Goal: Check status: Check status

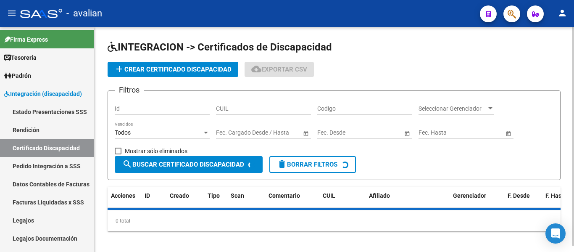
scroll to position [42, 0]
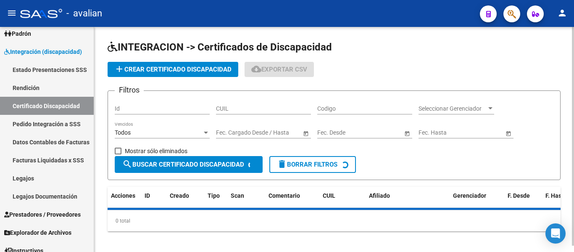
click at [254, 107] on input "CUIL" at bounding box center [263, 108] width 95 height 7
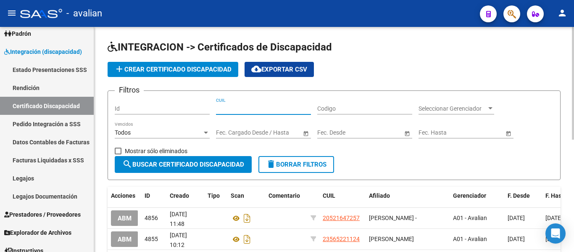
paste input "27-32074124-1"
type input "27-32074124-1"
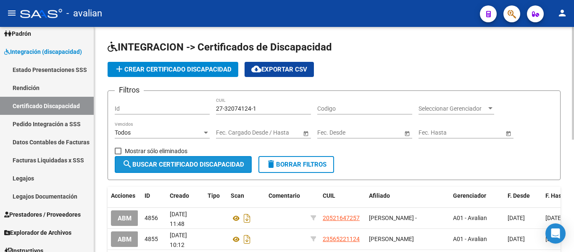
click at [183, 165] on span "search Buscar Certificado Discapacidad" at bounding box center [183, 164] width 122 height 8
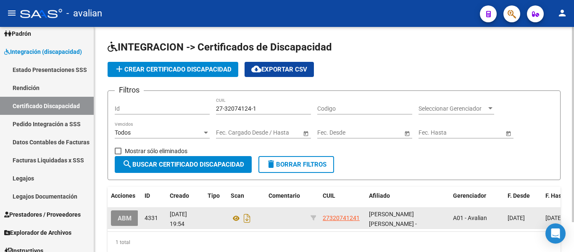
click at [125, 216] on span "ABM" at bounding box center [125, 218] width 14 height 8
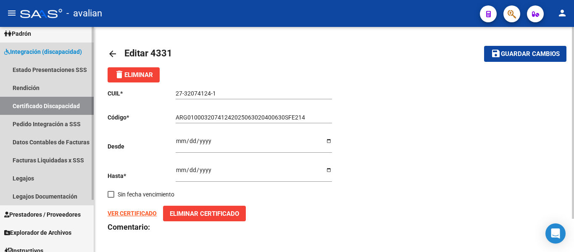
click at [25, 100] on link "Certificado Discapacidad" at bounding box center [47, 106] width 94 height 18
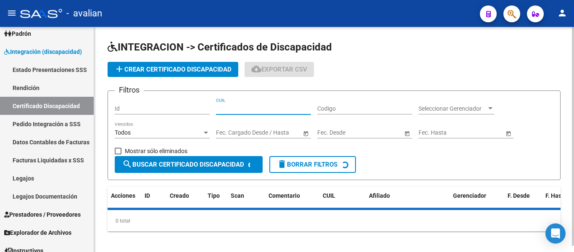
click at [261, 108] on input "CUIL" at bounding box center [263, 108] width 95 height 7
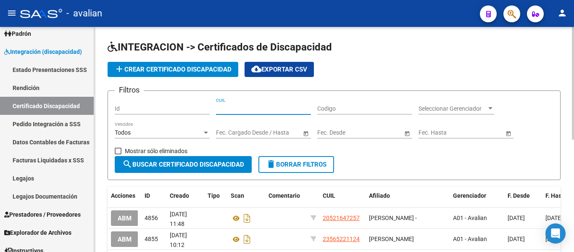
paste input "02-00054409-7"
drag, startPoint x: 260, startPoint y: 109, endPoint x: 195, endPoint y: 113, distance: 65.7
click at [195, 113] on div "Filtros Id 02-00054409-7 CUIL Codigo Seleccionar Gerenciador Seleccionar Gerenc…" at bounding box center [334, 126] width 439 height 58
type input "02-00054409-7"
click at [343, 112] on input "Codigo" at bounding box center [364, 108] width 95 height 7
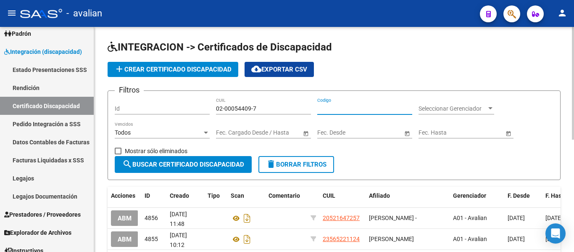
paste input "ARG-02-00054409777-20221109-20251109-BS AS-317"
type input "ARG-02-00054409777-20221109-20251109-BS AS-317"
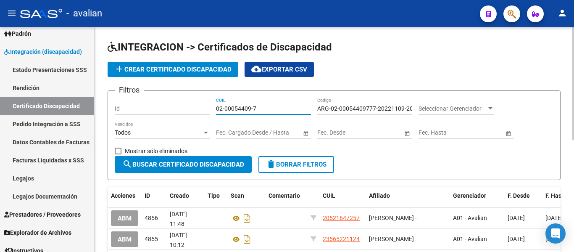
drag, startPoint x: 303, startPoint y: 108, endPoint x: 174, endPoint y: 113, distance: 129.1
click at [174, 113] on div "Filtros Id 02-00054409-7 CUIL ARG-02-00054409777-20221109-20251109-BS AS-317 Co…" at bounding box center [334, 126] width 439 height 58
click at [204, 164] on span "search Buscar Certificado Discapacidad" at bounding box center [183, 164] width 122 height 8
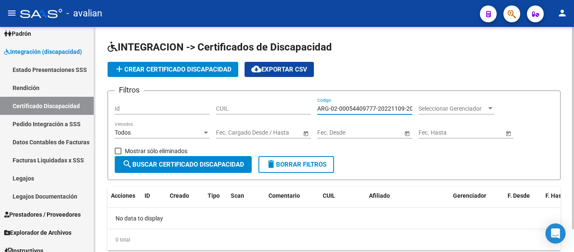
scroll to position [0, 48]
drag, startPoint x: 318, startPoint y: 108, endPoint x: 479, endPoint y: 105, distance: 160.5
click at [479, 105] on div "Filtros Id CUIL ARG-02-00054409777-20221109-20251109-BS AS-317 Codigo Seleccion…" at bounding box center [334, 126] width 439 height 58
click at [261, 110] on div "CUIL" at bounding box center [263, 105] width 95 height 17
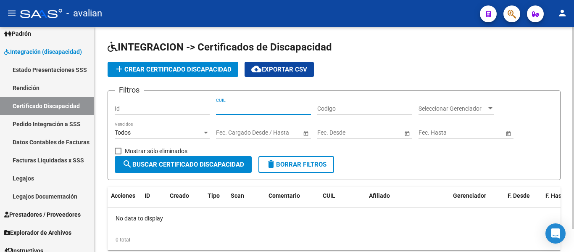
paste input "20-54409777-7"
type input "20-54409777-7"
click at [183, 161] on span "search Buscar Certificado Discapacidad" at bounding box center [183, 164] width 122 height 8
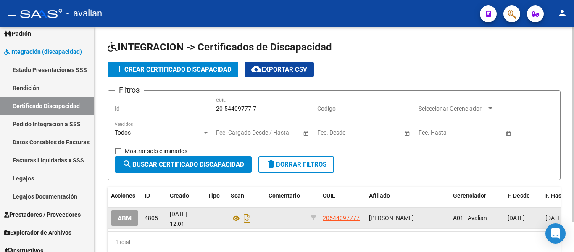
click at [130, 216] on span "ABM" at bounding box center [125, 218] width 14 height 8
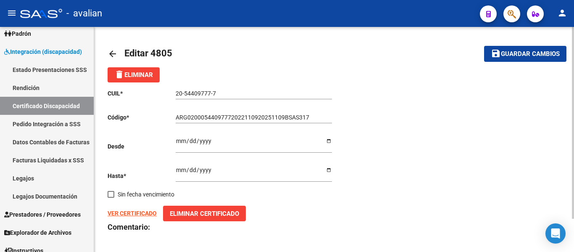
click at [110, 50] on mat-icon "arrow_back" at bounding box center [113, 54] width 10 height 10
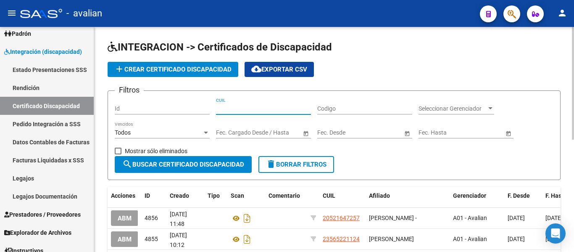
click at [269, 107] on input "CUIL" at bounding box center [263, 108] width 95 height 7
paste input "20-57203162-5"
click at [202, 167] on span "search Buscar Certificado Discapacidad" at bounding box center [183, 164] width 122 height 8
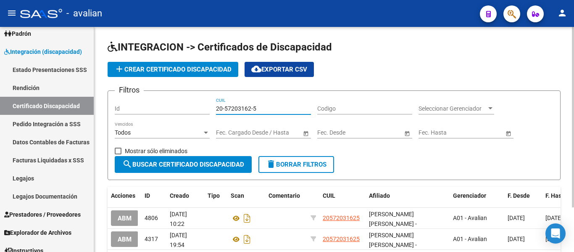
drag, startPoint x: 274, startPoint y: 110, endPoint x: 170, endPoint y: 110, distance: 104.2
click at [170, 110] on div "Filtros Id 20-57203162-5 CUIL Codigo Seleccionar Gerenciador Seleccionar Gerenc…" at bounding box center [334, 126] width 439 height 58
drag, startPoint x: 258, startPoint y: 108, endPoint x: 184, endPoint y: 99, distance: 73.7
click at [184, 99] on div "Filtros Id 20-57203162-5 CUIL Codigo Seleccionar Gerenciador Seleccionar Gerenc…" at bounding box center [334, 126] width 439 height 58
paste input "46466426-3"
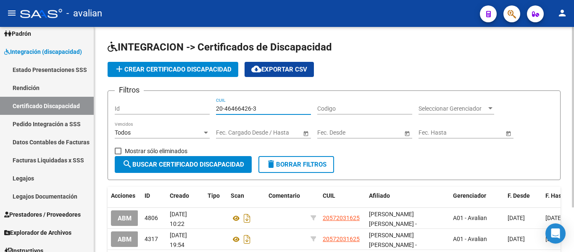
type input "20-46466426-3"
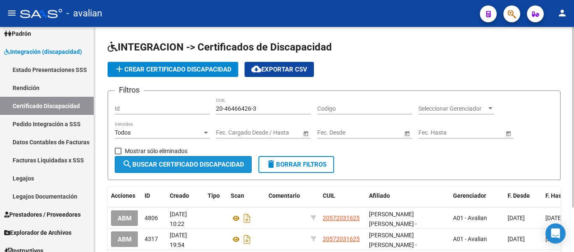
click at [174, 163] on span "search Buscar Certificado Discapacidad" at bounding box center [183, 164] width 122 height 8
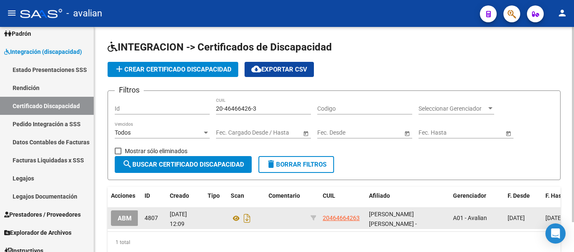
click at [130, 221] on span "ABM" at bounding box center [125, 218] width 14 height 8
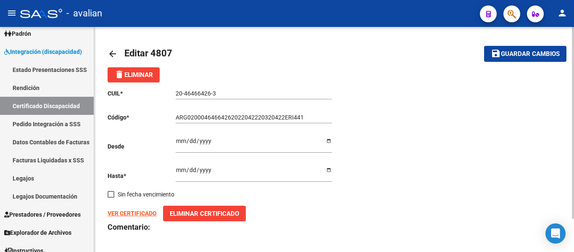
click at [111, 49] on mat-icon "arrow_back" at bounding box center [113, 54] width 10 height 10
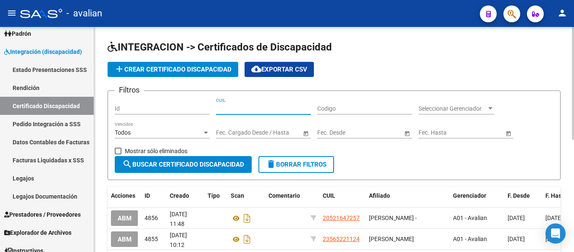
click at [243, 109] on input "CUIL" at bounding box center [263, 108] width 95 height 7
paste input "20-59223439-5"
type input "20-59223439-5"
click at [191, 162] on span "search Buscar Certificado Discapacidad" at bounding box center [183, 164] width 122 height 8
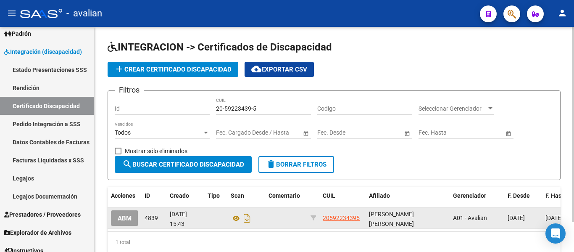
click at [129, 219] on span "ABM" at bounding box center [125, 218] width 14 height 8
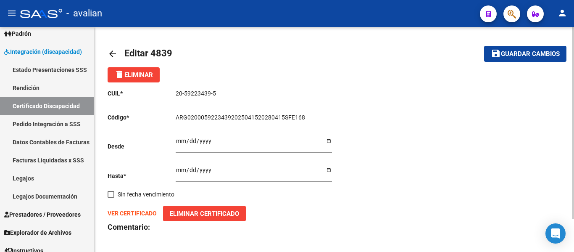
click at [109, 51] on mat-icon "arrow_back" at bounding box center [113, 54] width 10 height 10
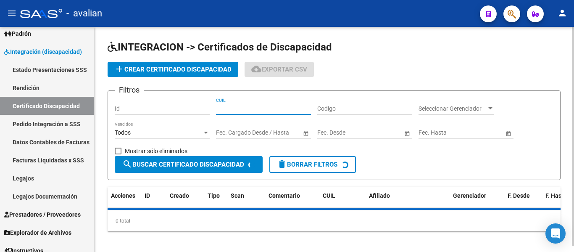
click at [240, 108] on input "CUIL" at bounding box center [263, 108] width 95 height 7
paste input "20-51275213-7"
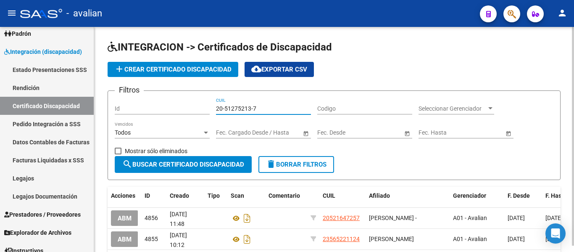
type input "20-51275213-7"
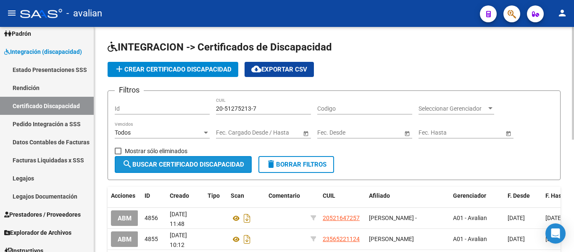
click at [201, 170] on button "search Buscar Certificado Discapacidad" at bounding box center [183, 164] width 137 height 17
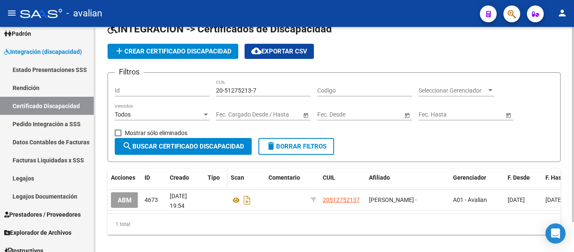
scroll to position [34, 0]
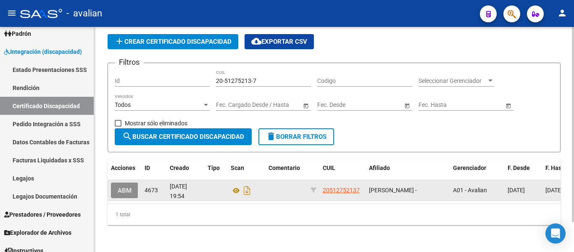
click at [128, 187] on span "ABM" at bounding box center [125, 191] width 14 height 8
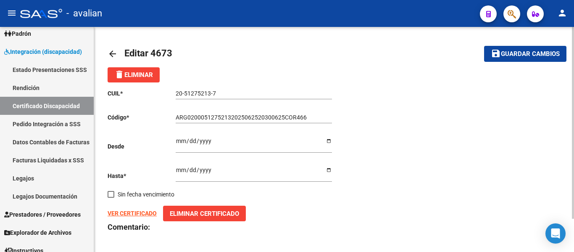
click at [112, 51] on mat-icon "arrow_back" at bounding box center [113, 54] width 10 height 10
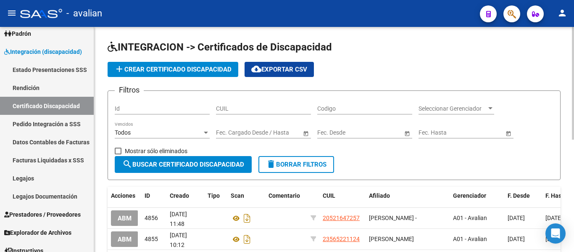
click at [240, 102] on div "CUIL" at bounding box center [263, 105] width 95 height 17
click at [239, 109] on input "CUIL" at bounding box center [263, 108] width 95 height 7
paste input "20-55791817-6"
type input "20-55791817-6"
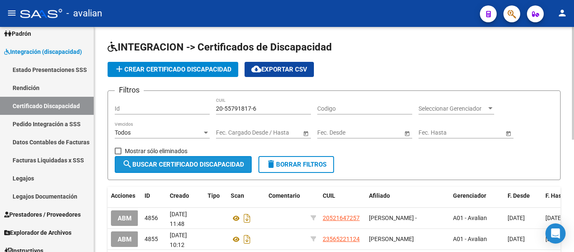
click at [189, 165] on span "search Buscar Certificado Discapacidad" at bounding box center [183, 164] width 122 height 8
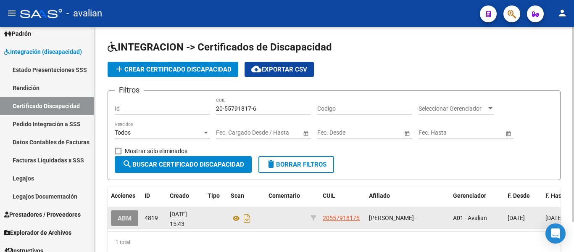
click at [126, 220] on span "ABM" at bounding box center [125, 218] width 14 height 8
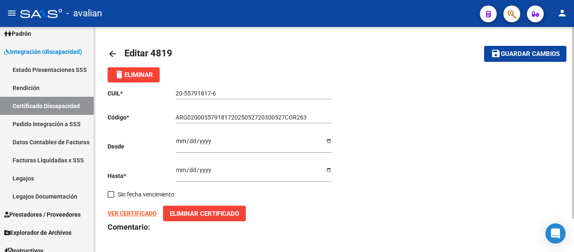
click at [113, 52] on mat-icon "arrow_back" at bounding box center [113, 54] width 10 height 10
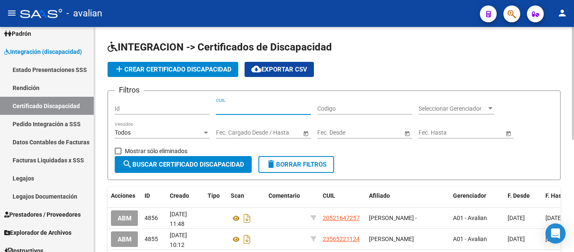
click at [227, 105] on input "CUIL" at bounding box center [263, 108] width 95 height 7
paste input "20-55791817-6"
type input "20-55791817-6"
click at [162, 161] on span "search Buscar Certificado Discapacidad" at bounding box center [183, 164] width 122 height 8
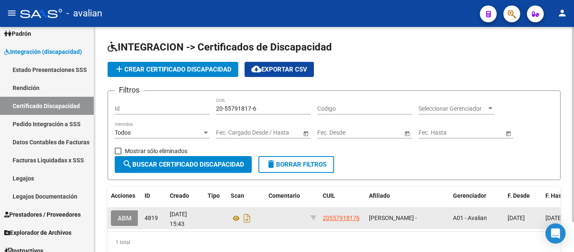
click at [130, 216] on span "ABM" at bounding box center [125, 218] width 14 height 8
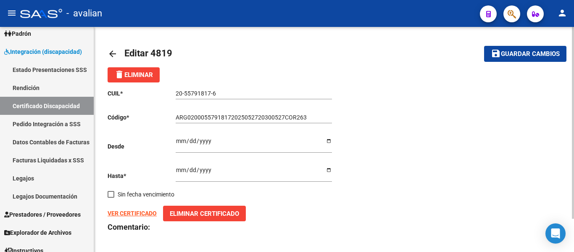
click at [114, 49] on mat-icon "arrow_back" at bounding box center [113, 54] width 10 height 10
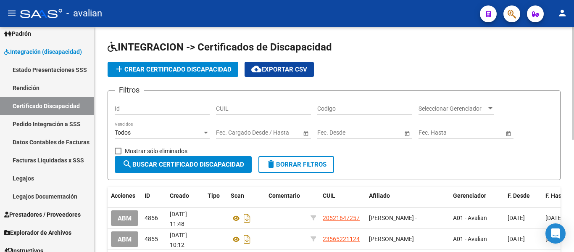
click at [285, 105] on input "CUIL" at bounding box center [263, 108] width 95 height 7
paste input "20-49864731-7"
type input "20-49864731-7"
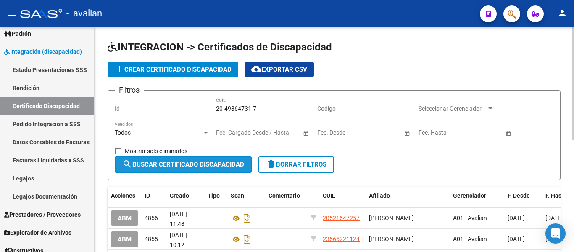
click at [202, 167] on span "search Buscar Certificado Discapacidad" at bounding box center [183, 164] width 122 height 8
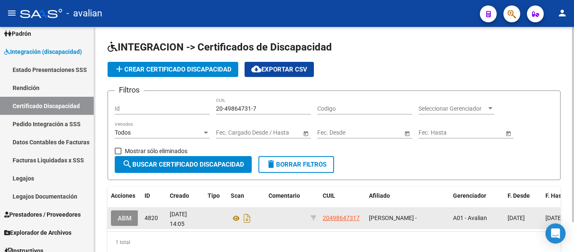
click at [120, 221] on span "ABM" at bounding box center [125, 218] width 14 height 8
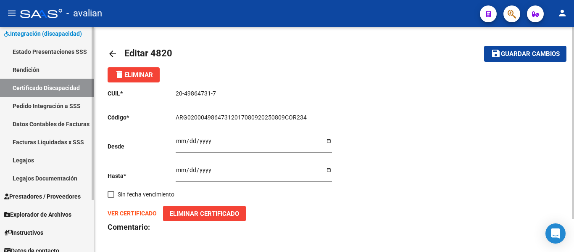
scroll to position [68, 0]
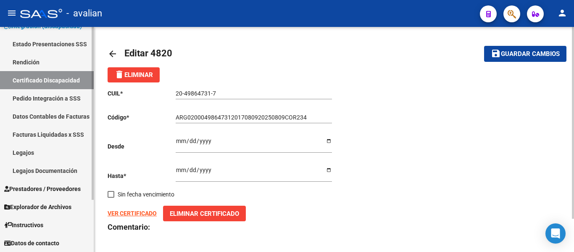
click at [30, 151] on link "Legajos" at bounding box center [47, 152] width 94 height 18
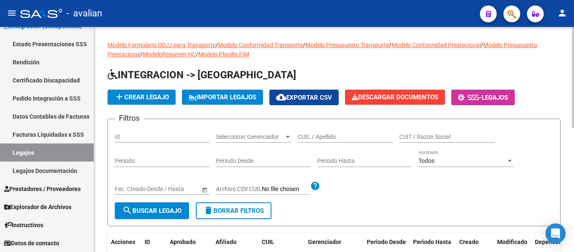
click at [307, 134] on input "CUIL / Apellido" at bounding box center [345, 136] width 95 height 7
paste input "20498647317"
type input "20498647317"
click at [144, 213] on span "search Buscar Legajo" at bounding box center [151, 211] width 59 height 8
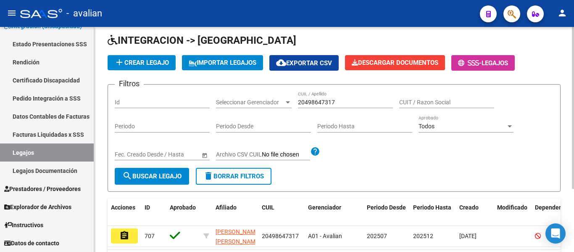
scroll to position [84, 0]
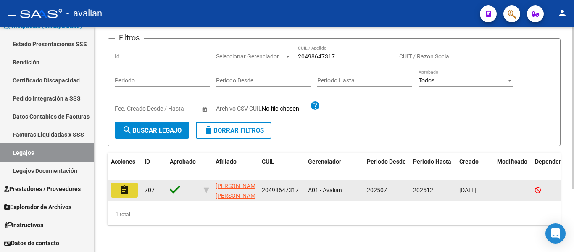
click at [129, 187] on mat-icon "assignment" at bounding box center [124, 189] width 10 height 10
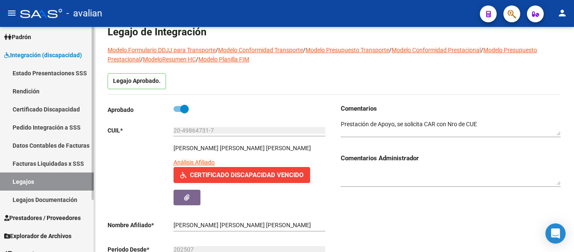
scroll to position [26, 0]
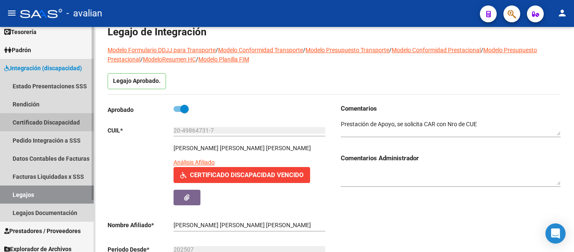
click at [25, 122] on link "Certificado Discapacidad" at bounding box center [47, 122] width 94 height 18
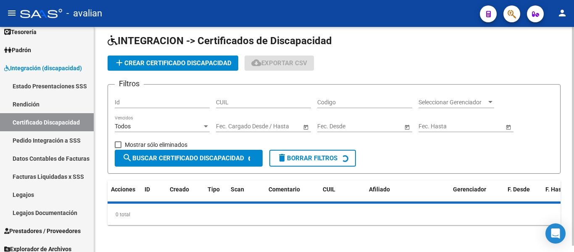
scroll to position [6, 0]
click at [266, 100] on input "CUIL" at bounding box center [263, 102] width 95 height 7
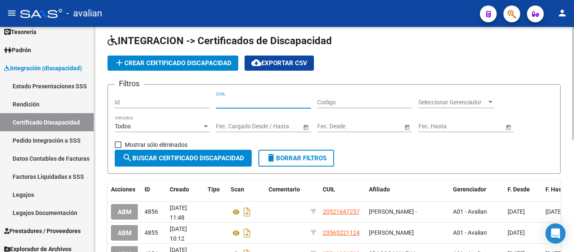
paste input "20-55575101-0"
type input "20-55575101-0"
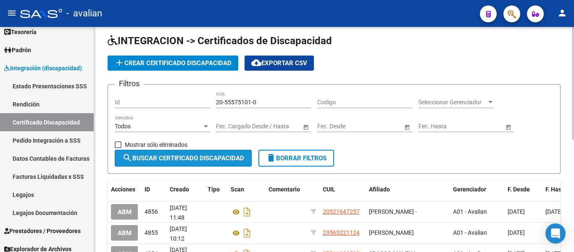
click at [213, 153] on button "search Buscar Certificado Discapacidad" at bounding box center [183, 158] width 137 height 17
